Goal: Communication & Community: Answer question/provide support

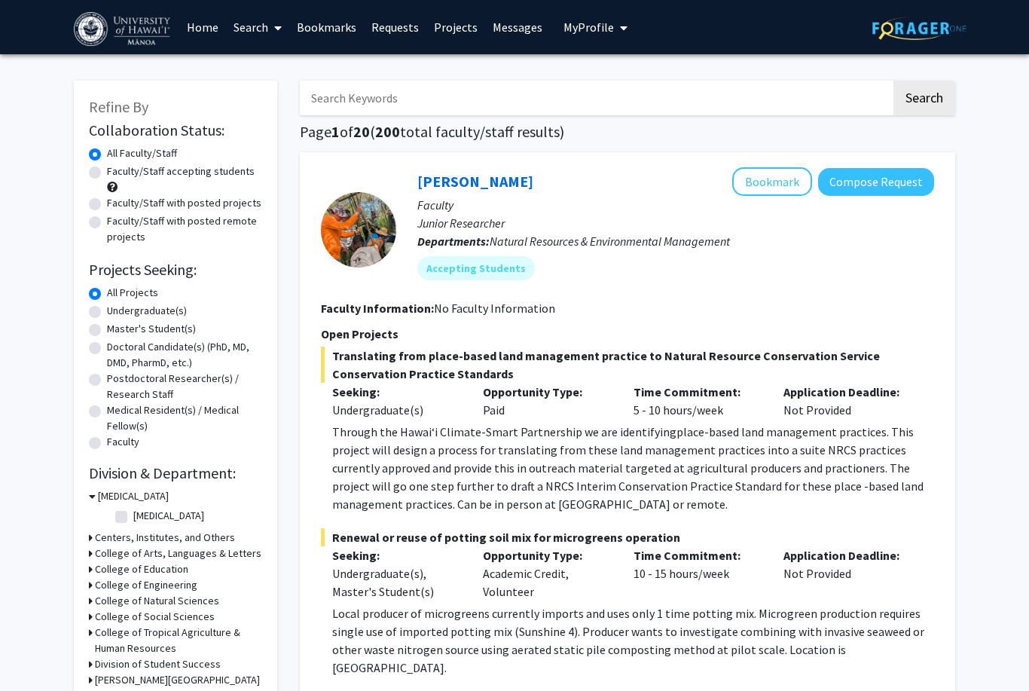
click at [586, 29] on span "My Profile" at bounding box center [588, 27] width 50 height 15
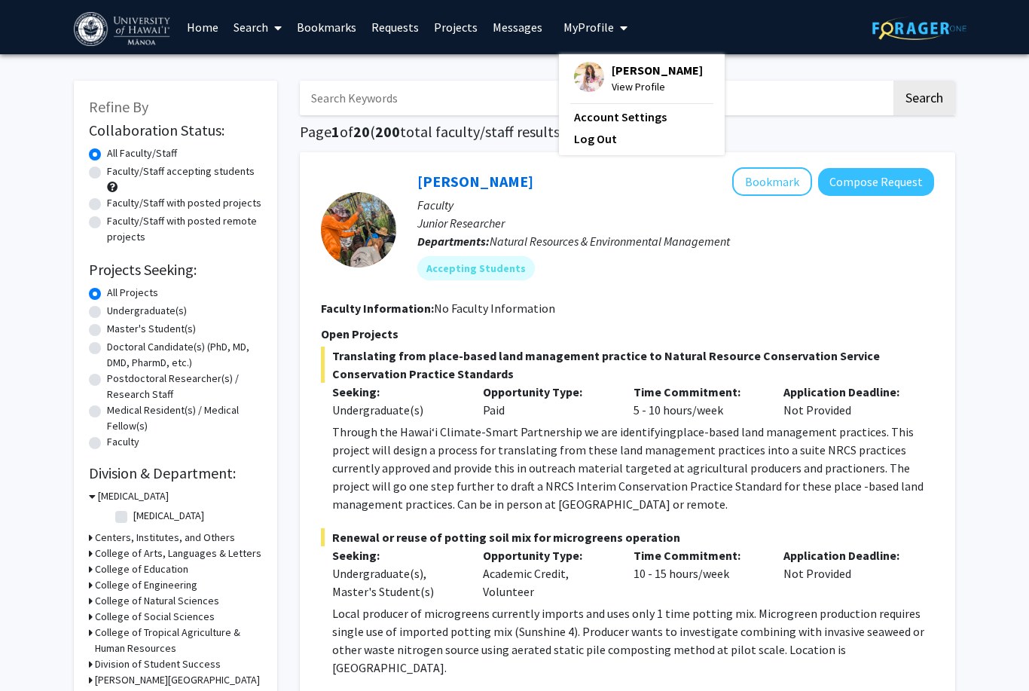
click at [597, 77] on div "Mya Heredia View Profile" at bounding box center [638, 78] width 129 height 33
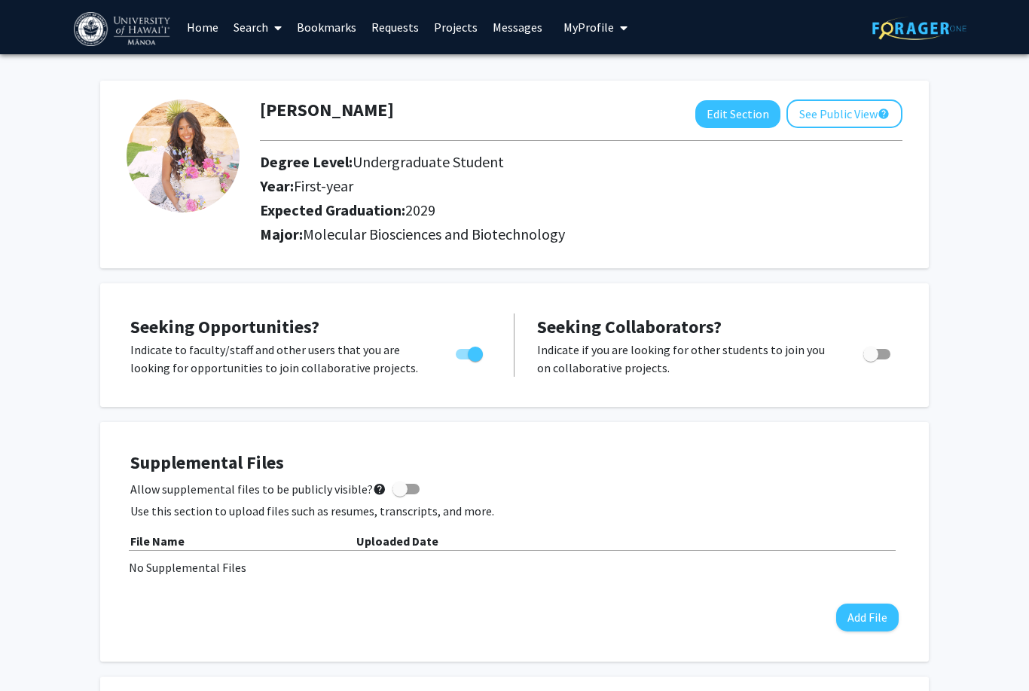
click at [527, 32] on link "Messages" at bounding box center [517, 27] width 65 height 53
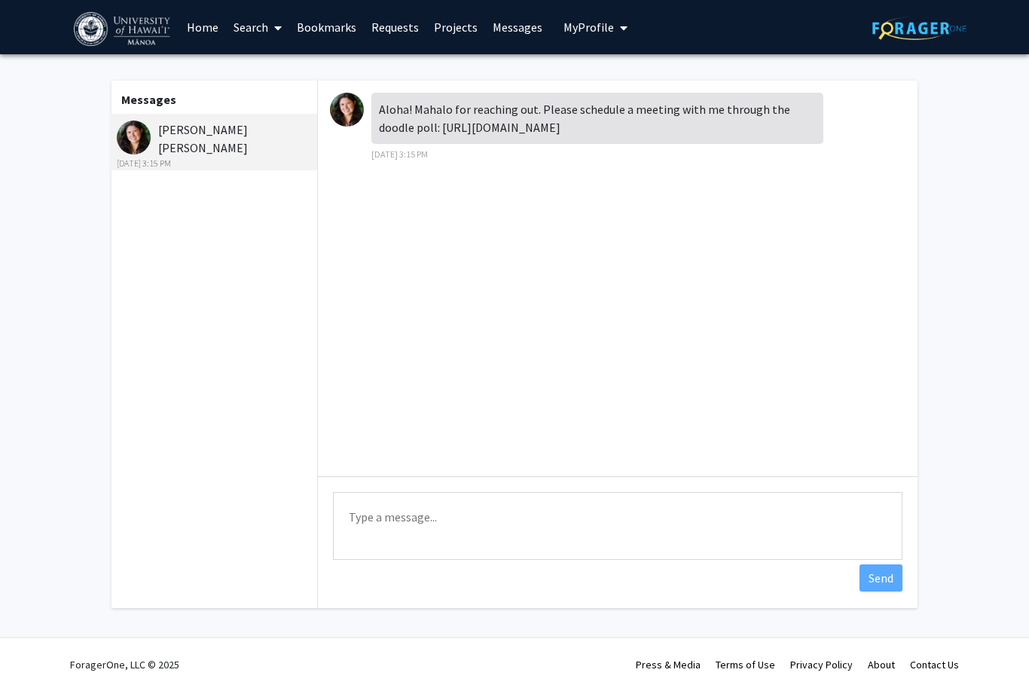
click at [139, 136] on img at bounding box center [134, 138] width 34 height 34
click at [591, 24] on span "My Profile" at bounding box center [588, 27] width 50 height 15
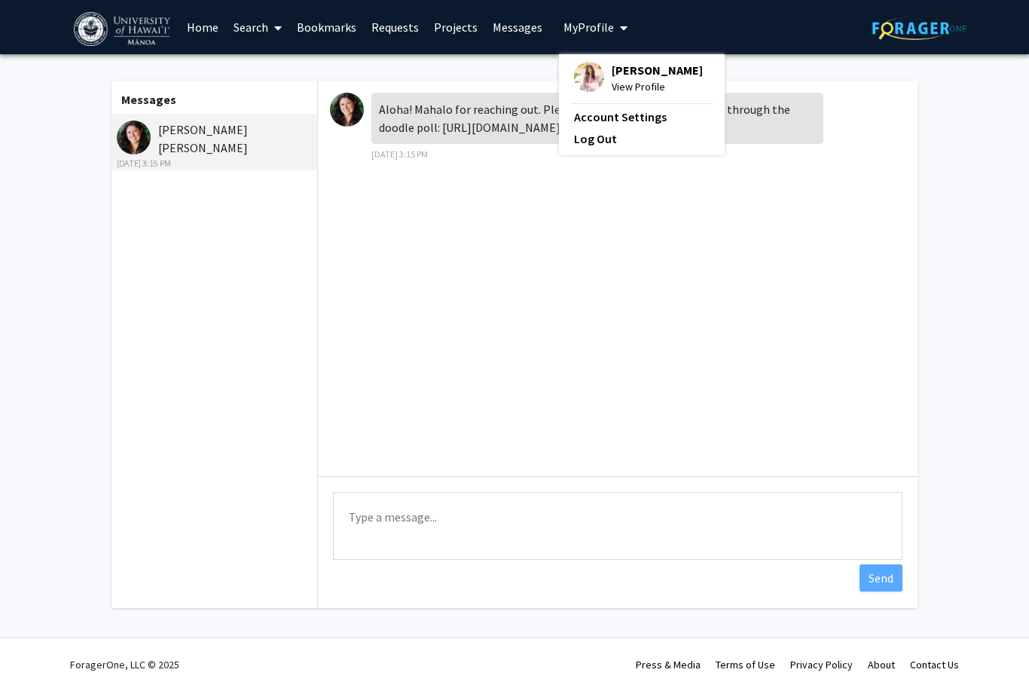
click at [356, 114] on img at bounding box center [347, 110] width 34 height 34
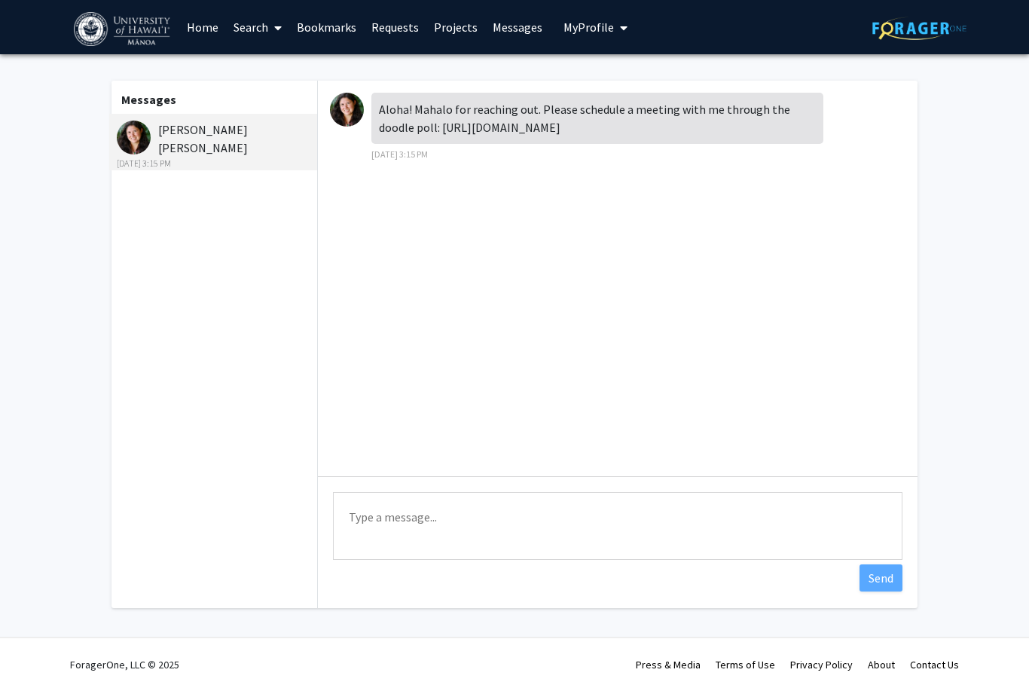
click at [339, 102] on img at bounding box center [347, 110] width 34 height 34
click at [346, 114] on img at bounding box center [347, 110] width 34 height 34
click at [398, 15] on link "Requests" at bounding box center [395, 27] width 63 height 53
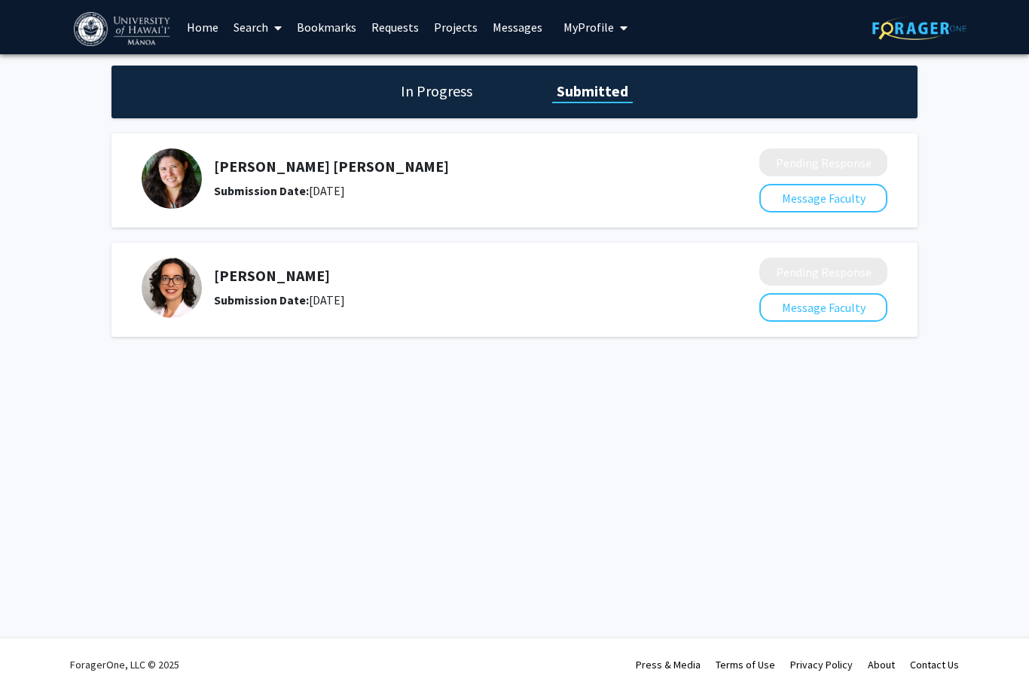
click at [175, 167] on img at bounding box center [172, 178] width 60 height 60
click at [840, 210] on button "Message Faculty" at bounding box center [823, 198] width 128 height 29
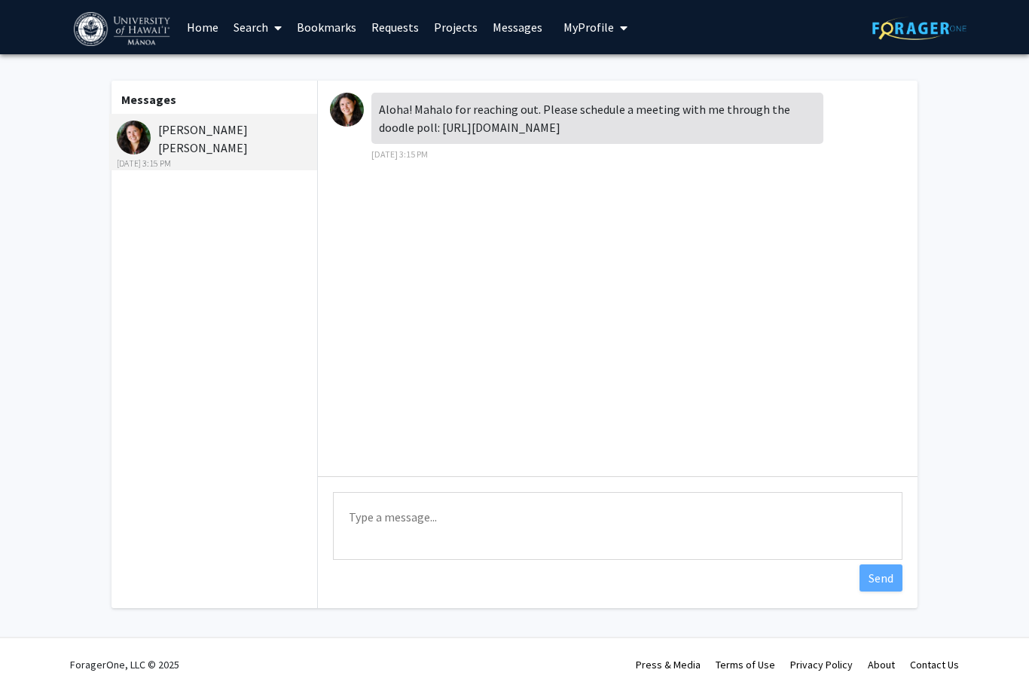
click at [510, 32] on link "Messages" at bounding box center [517, 27] width 65 height 53
click at [572, 519] on textarea "Type a message" at bounding box center [617, 526] width 569 height 68
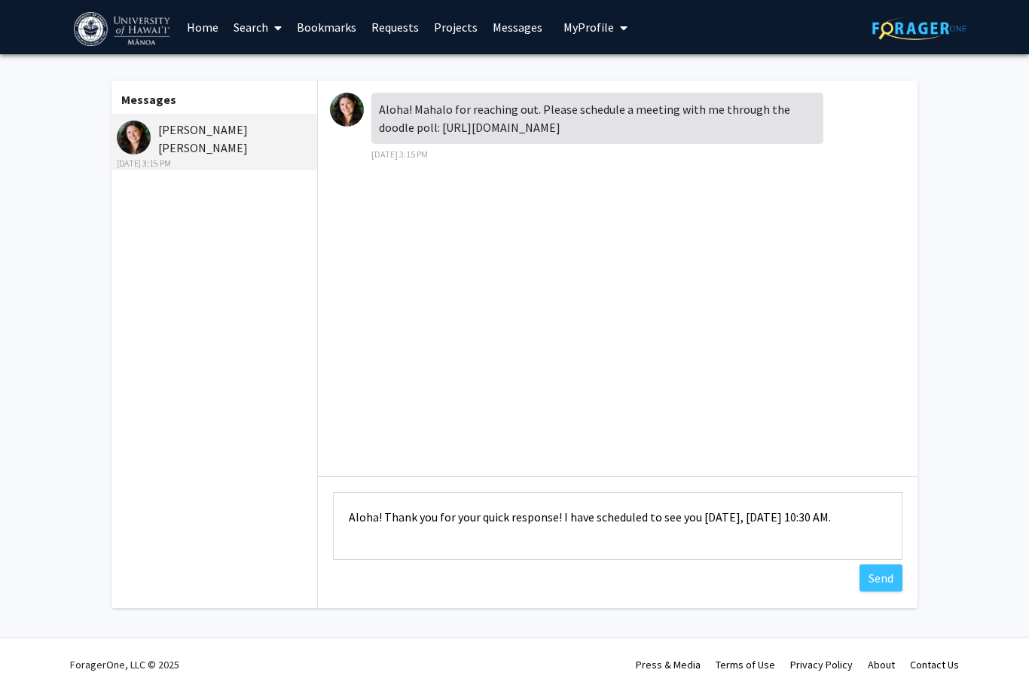
click at [679, 514] on textarea "Aloha! Thank you for your quick response! I have scheduled to see you [DATE], […" at bounding box center [617, 526] width 569 height 68
click at [660, 130] on div "Aloha! Mahalo for reaching out. Please schedule a meeting with me through the d…" at bounding box center [597, 118] width 452 height 51
click at [646, 514] on textarea "Aloha! Thank you for your quick response! I have scheduled you [DATE], [DATE] 1…" at bounding box center [617, 526] width 569 height 68
click at [621, 536] on textarea "Aloha! Thank you for your quick response! I have scheduled a virtual meeting wi…" at bounding box center [617, 526] width 569 height 68
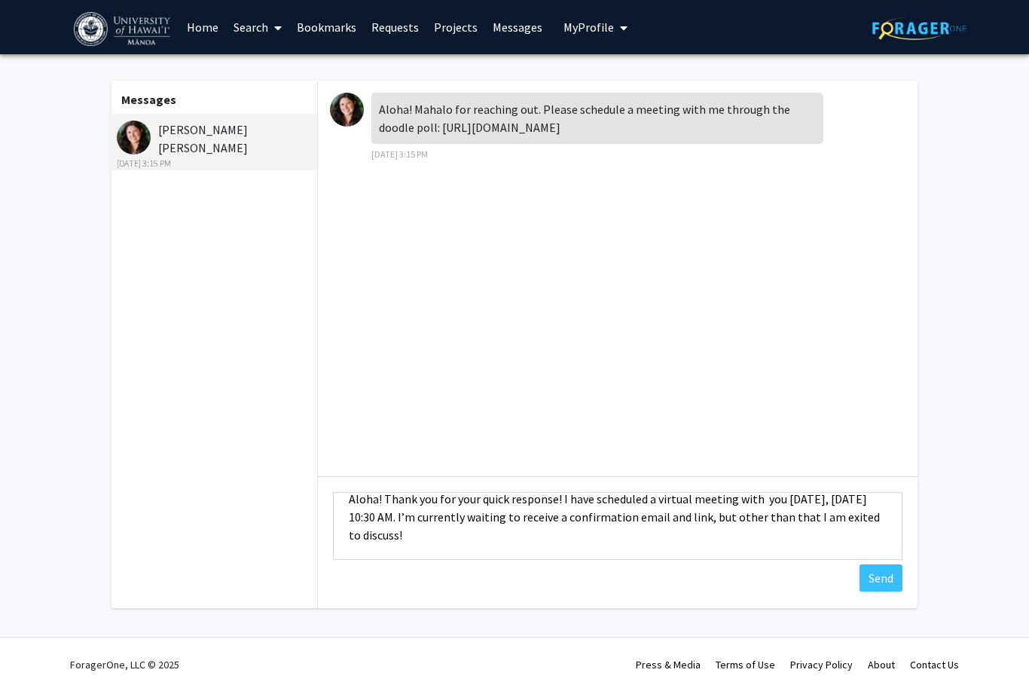
scroll to position [18, 0]
type textarea "Aloha! Thank you for your quick response! I have scheduled a virtual meeting wi…"
click at [882, 585] on button "Send" at bounding box center [880, 577] width 43 height 27
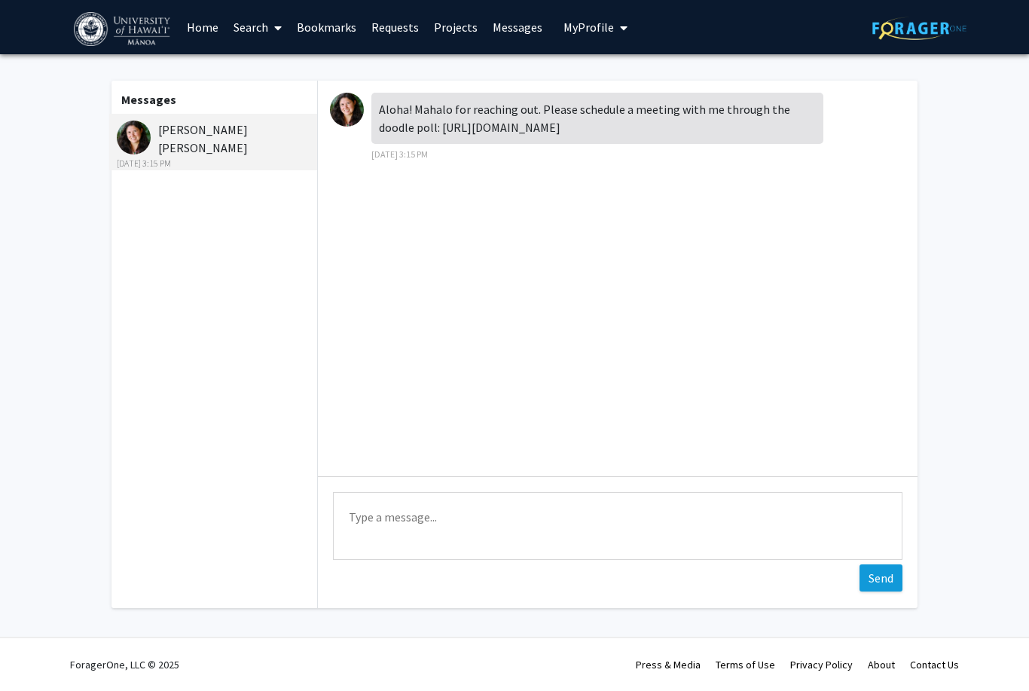
scroll to position [0, 0]
